Goal: Task Accomplishment & Management: Use online tool/utility

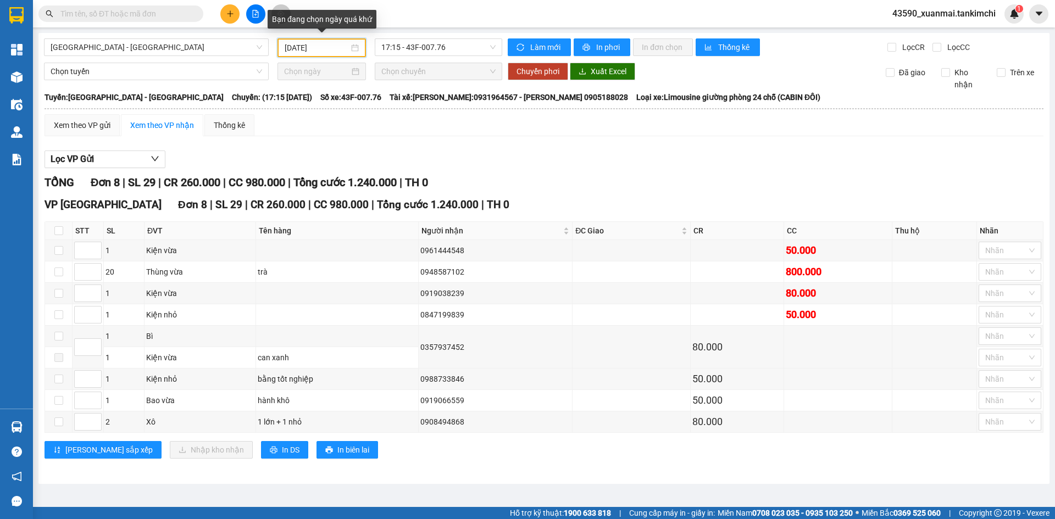
click at [324, 48] on input "[DATE]" at bounding box center [317, 48] width 64 height 12
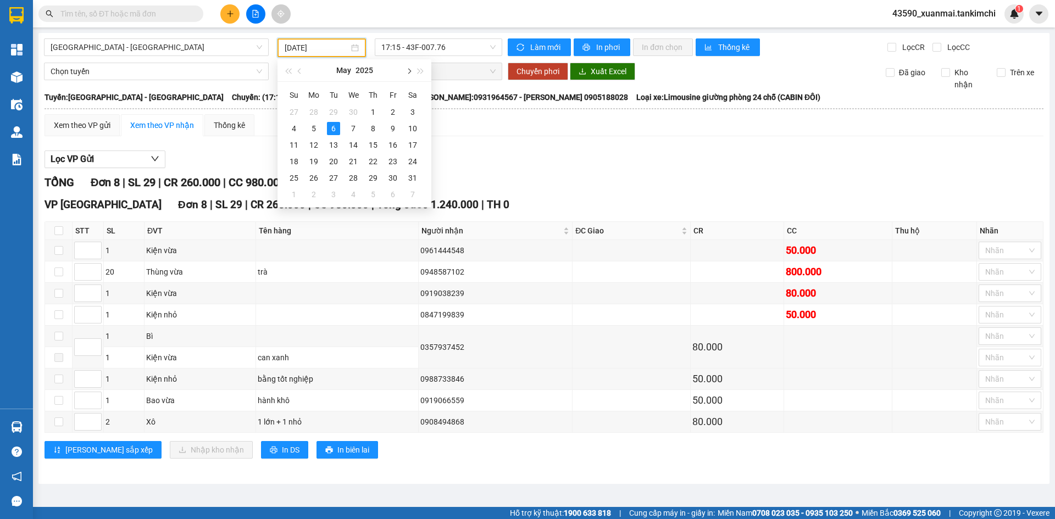
click at [406, 71] on span "button" at bounding box center [408, 71] width 5 height 5
click at [338, 148] on div "12" at bounding box center [333, 144] width 13 height 13
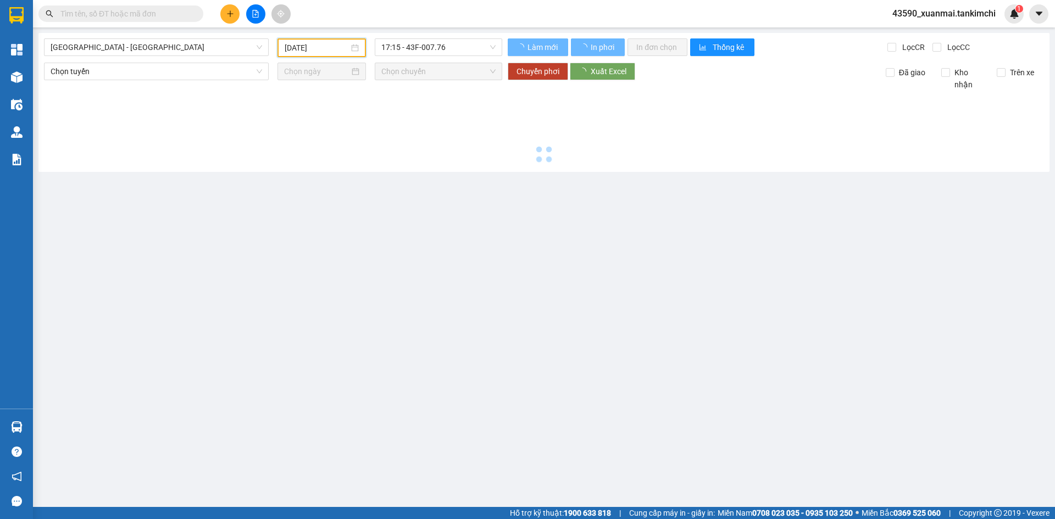
type input "[DATE]"
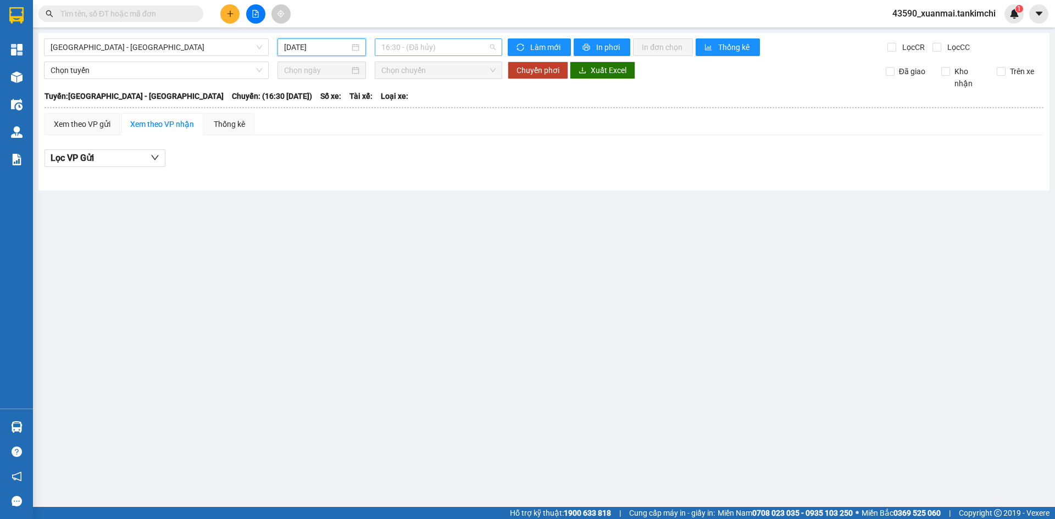
click at [458, 50] on span "16:30 - (Đã hủy)" at bounding box center [438, 47] width 114 height 16
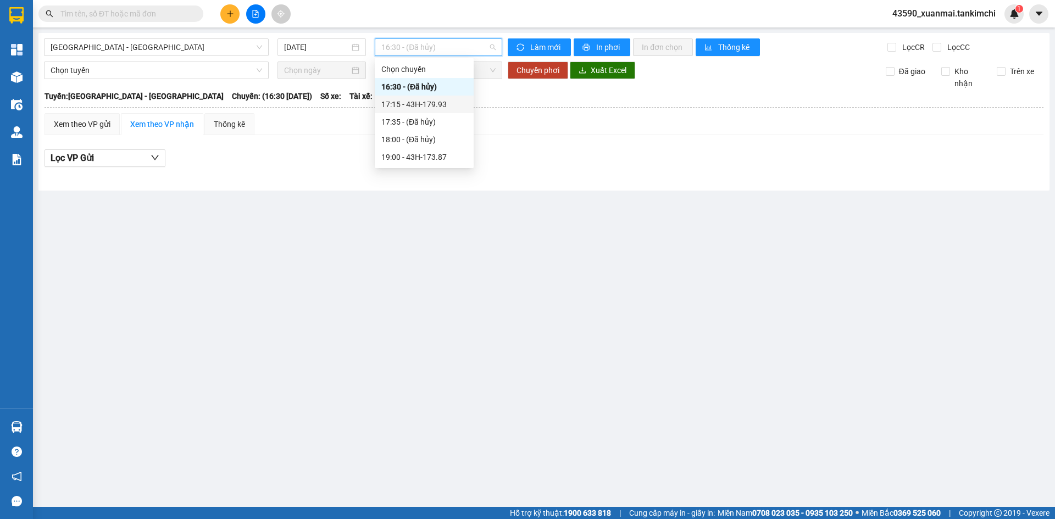
click at [457, 102] on div "17:15 - 43H-179.93" at bounding box center [424, 104] width 86 height 12
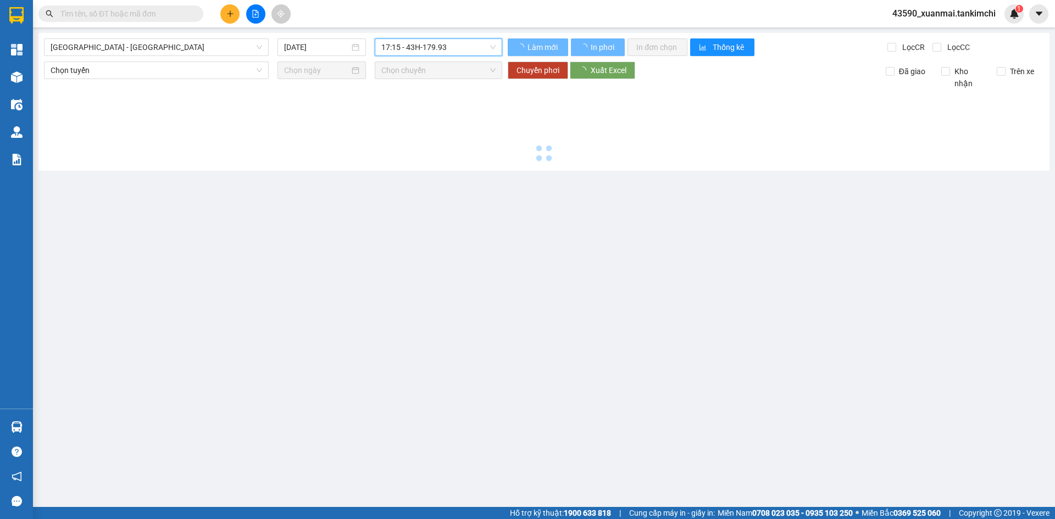
click at [451, 47] on span "17:15 - 43H-179.93" at bounding box center [438, 47] width 114 height 16
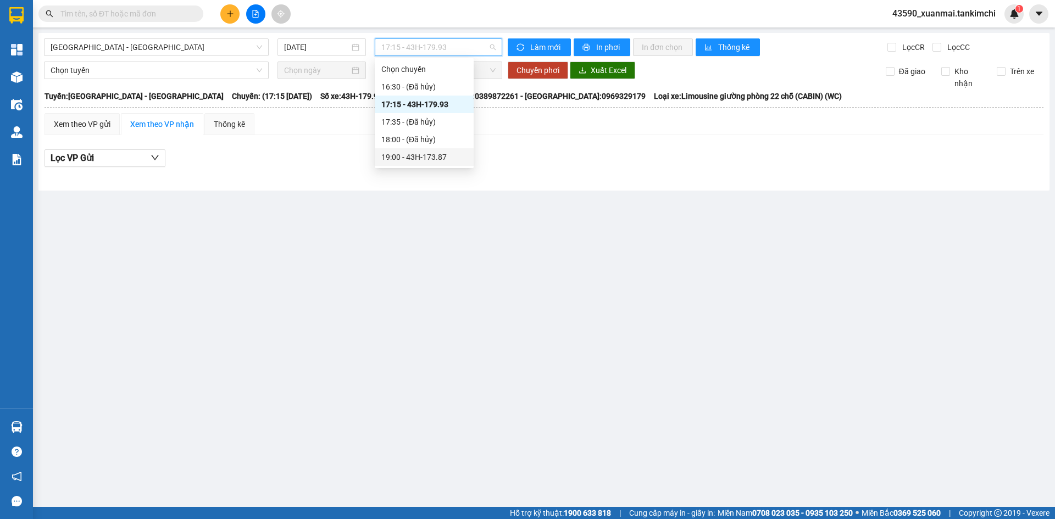
click at [438, 159] on div "19:00 - 43H-173.87" at bounding box center [424, 157] width 86 height 12
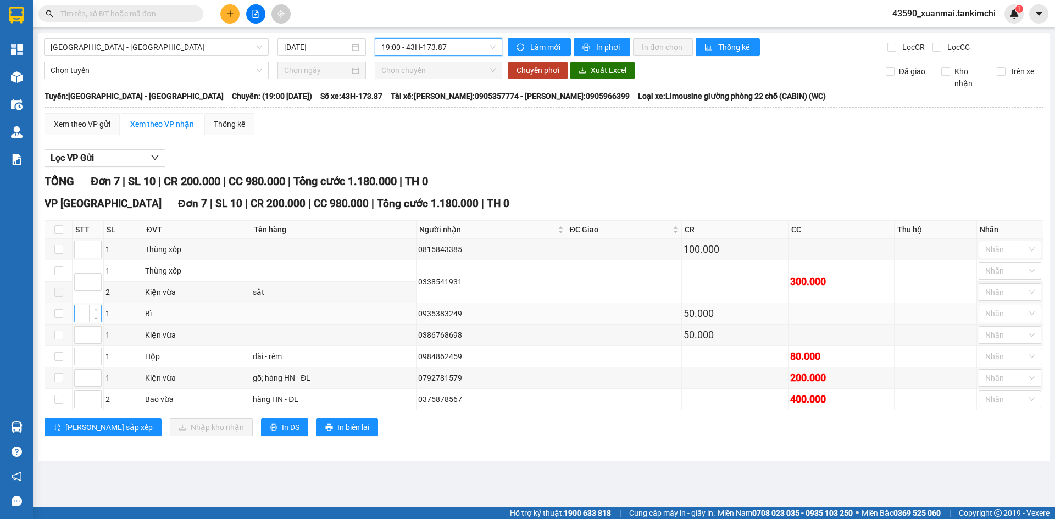
click at [85, 316] on input at bounding box center [88, 314] width 26 height 16
type input "1"
click at [80, 335] on input at bounding box center [88, 335] width 26 height 16
type input "2"
click at [79, 251] on input at bounding box center [88, 249] width 26 height 16
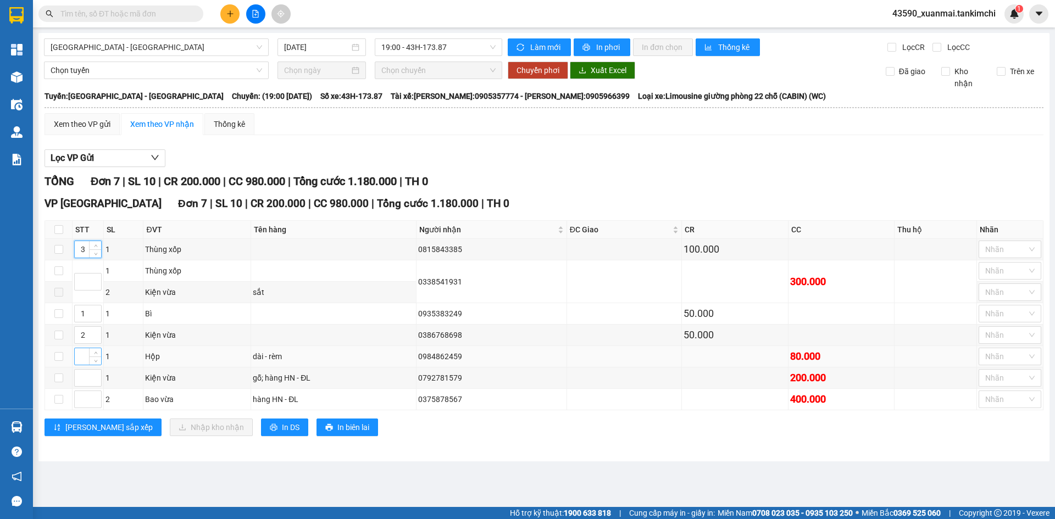
type input "3"
click at [82, 351] on input at bounding box center [88, 356] width 26 height 16
type input "4"
click at [80, 379] on input at bounding box center [88, 378] width 26 height 16
type input "5"
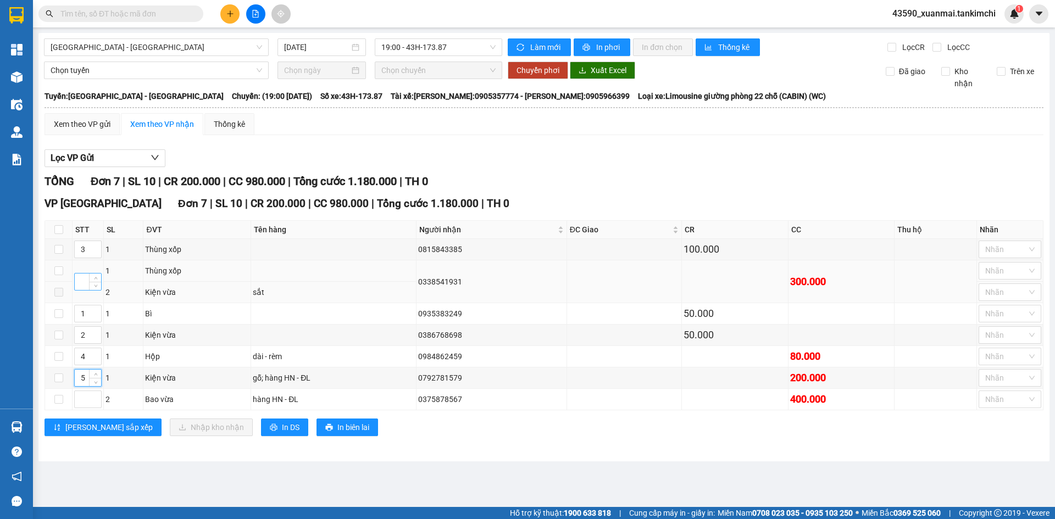
click at [80, 284] on input at bounding box center [88, 282] width 26 height 16
type input "6"
click at [81, 405] on input at bounding box center [88, 399] width 26 height 16
type input "7"
click at [90, 426] on span "[PERSON_NAME] sắp xếp" at bounding box center [108, 427] width 87 height 12
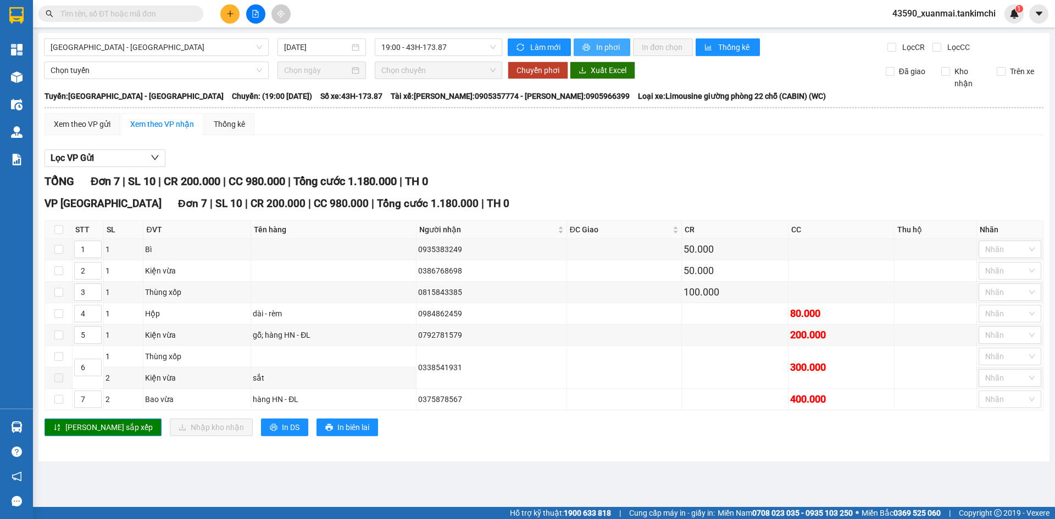
click at [610, 45] on span "In phơi" at bounding box center [608, 47] width 25 height 12
